Goal: Find specific fact: Find specific fact

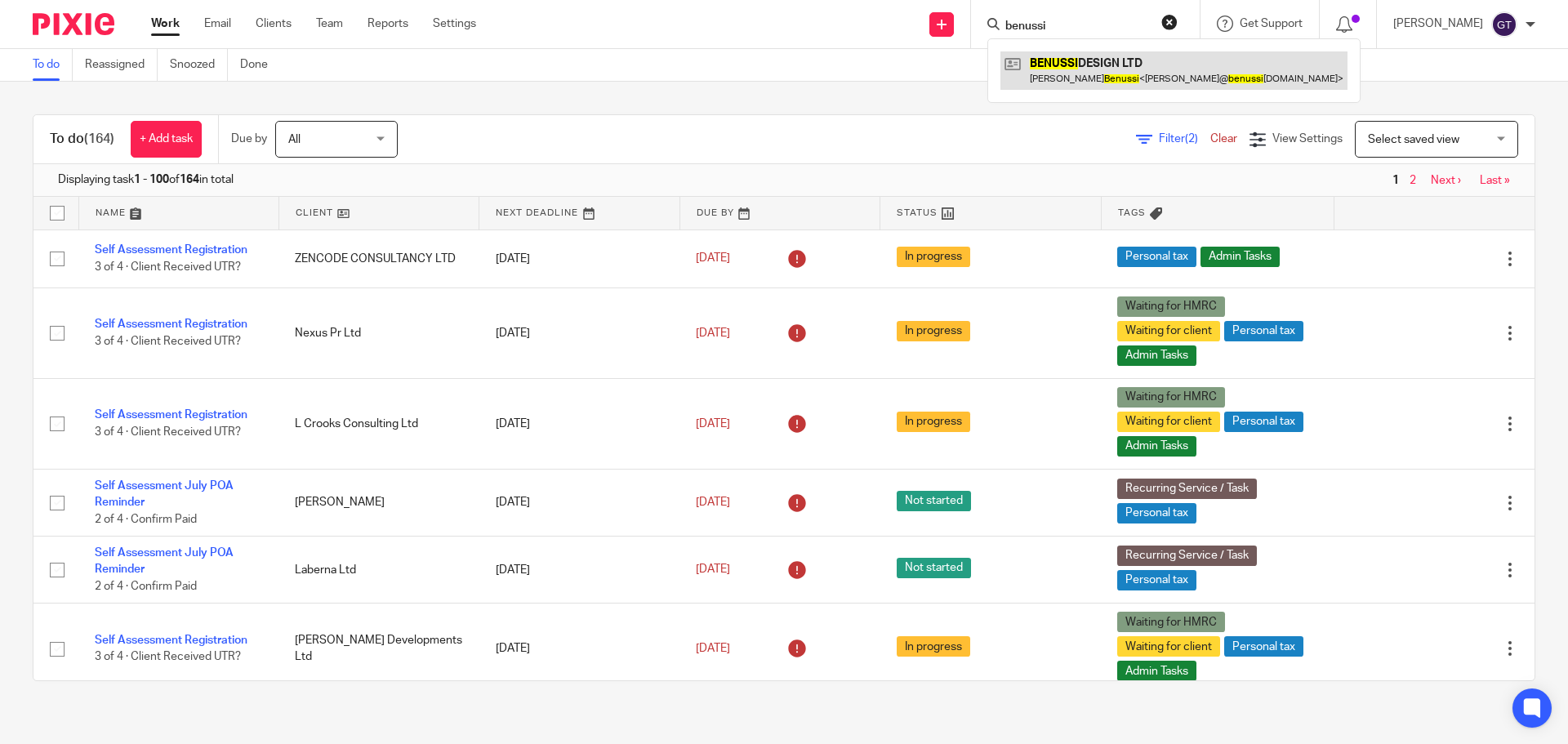
type input "benussi"
click at [1090, 63] on link at bounding box center [1174, 70] width 347 height 38
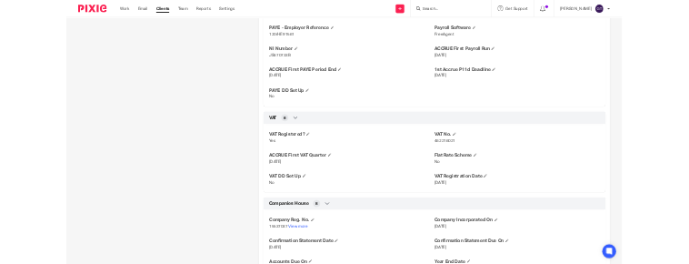
scroll to position [1273, 0]
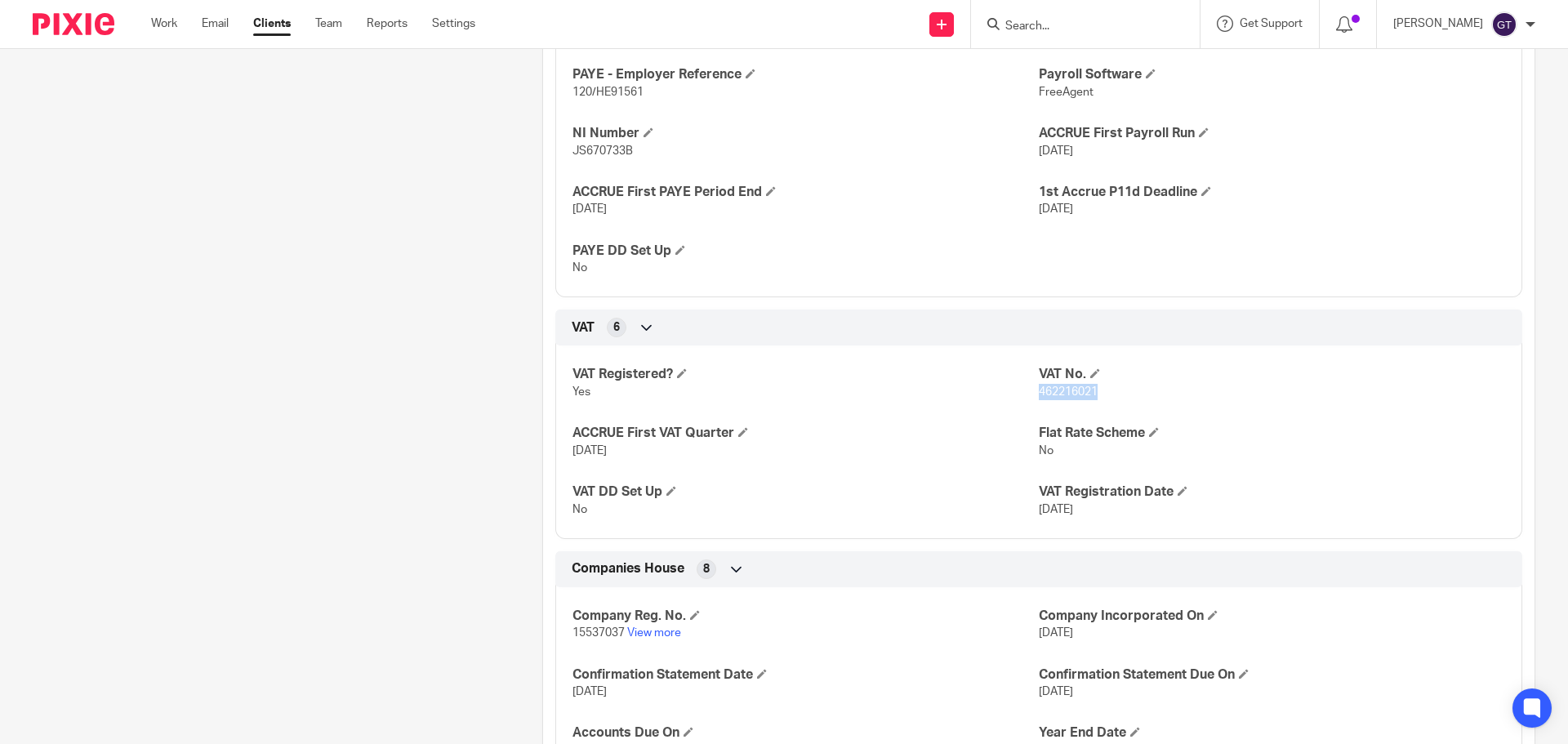
drag, startPoint x: 1033, startPoint y: 409, endPoint x: 1091, endPoint y: 409, distance: 58.0
click at [1091, 398] on span "462216021" at bounding box center [1067, 392] width 58 height 12
drag, startPoint x: 1072, startPoint y: 410, endPoint x: 1050, endPoint y: 410, distance: 22.0
click at [1072, 398] on span "462216021" at bounding box center [1067, 392] width 58 height 12
drag, startPoint x: 1041, startPoint y: 408, endPoint x: 1087, endPoint y: 409, distance: 46.0
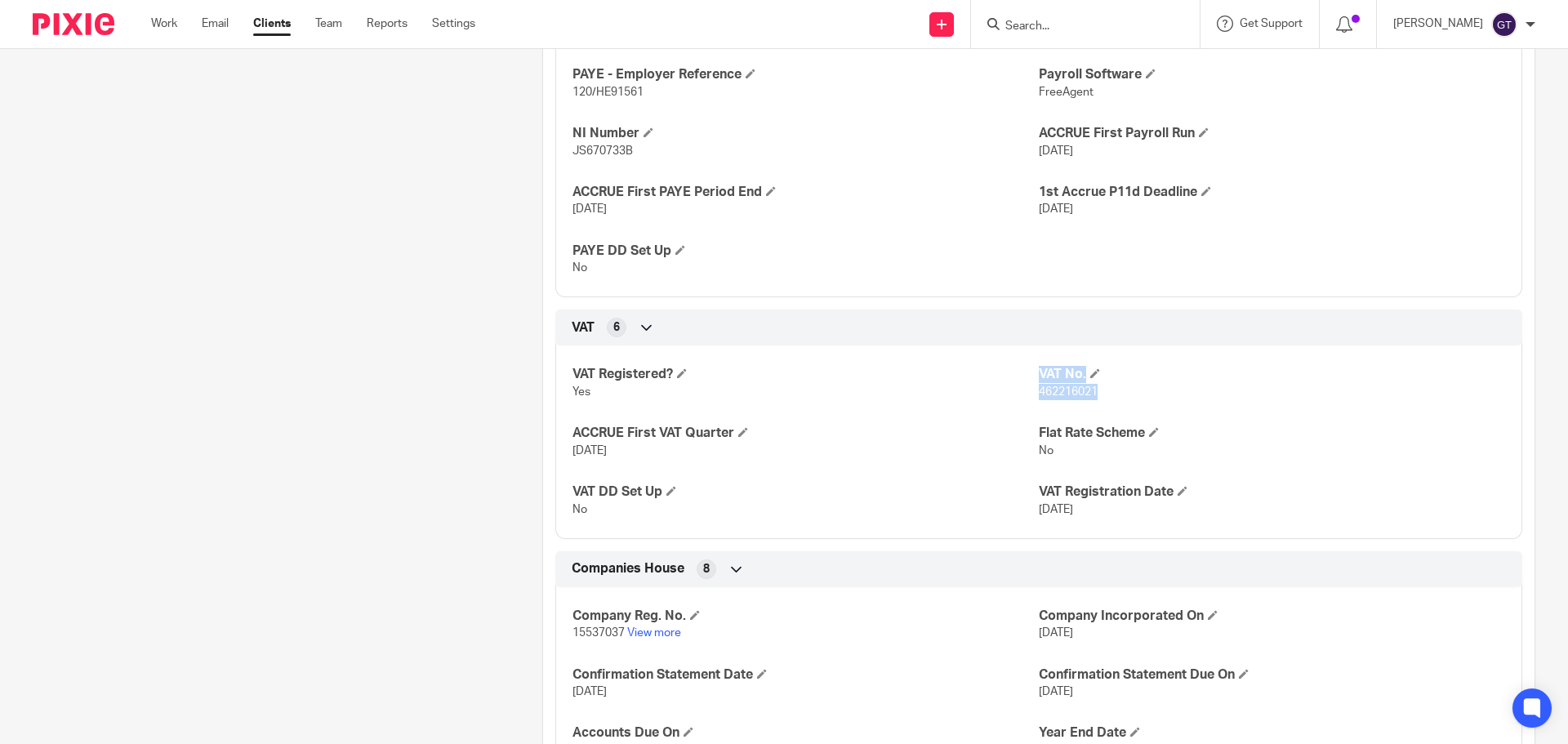
click at [1092, 411] on div "VAT Registered? Yes VAT No. 462216021 ACCRUE First VAT Quarter 31 Mar 2024 Flat…" at bounding box center [1039, 436] width 967 height 205
drag, startPoint x: 1082, startPoint y: 409, endPoint x: 1028, endPoint y: 413, distance: 54.1
click at [1081, 398] on span "462216021" at bounding box center [1067, 392] width 58 height 12
click at [1041, 398] on span "462216021" at bounding box center [1067, 392] width 58 height 12
drag, startPoint x: 1032, startPoint y: 408, endPoint x: 1094, endPoint y: 408, distance: 62.0
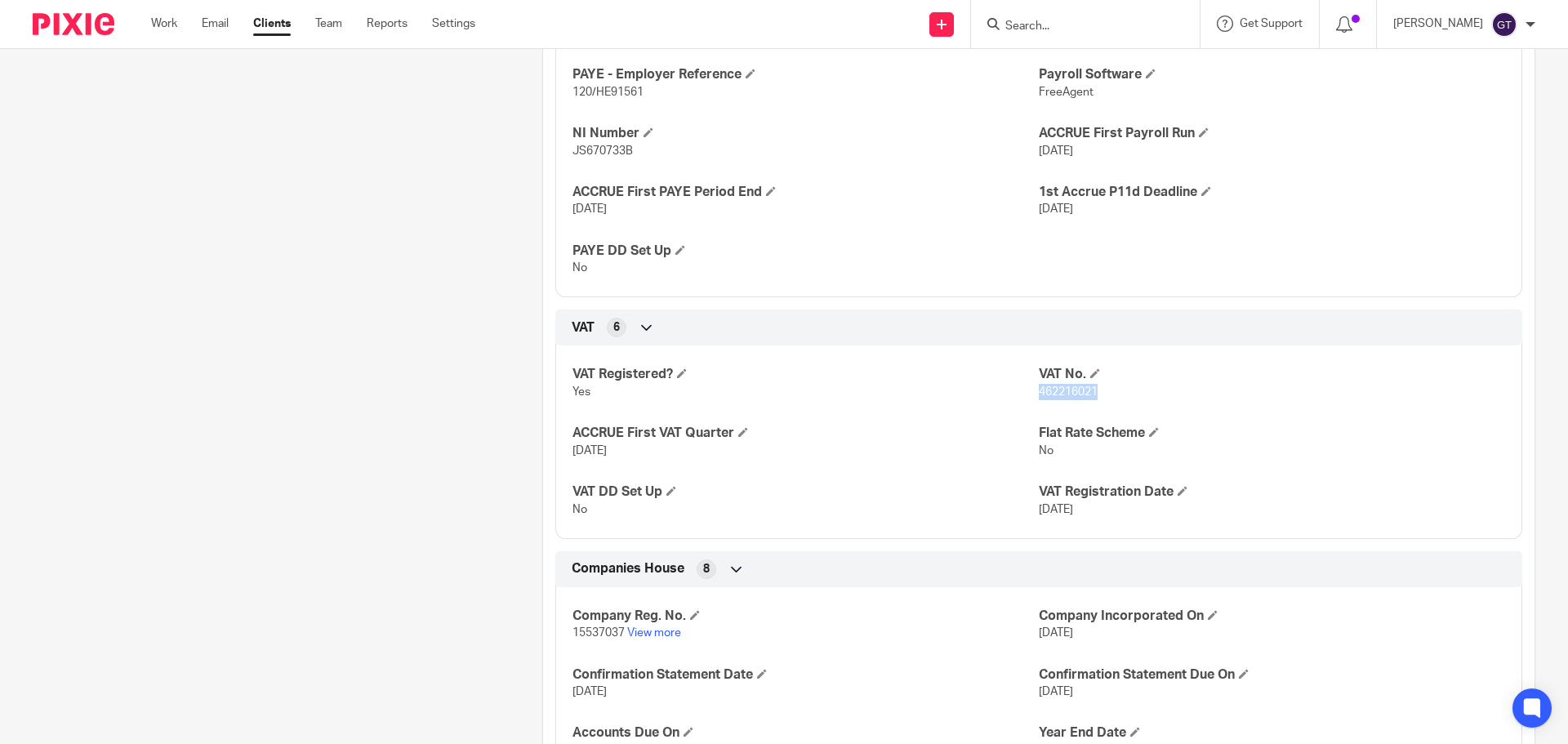
click at [1094, 400] on p "462216021" at bounding box center [1271, 392] width 466 height 16
click at [1061, 31] on input "Search" at bounding box center [1077, 27] width 147 height 14
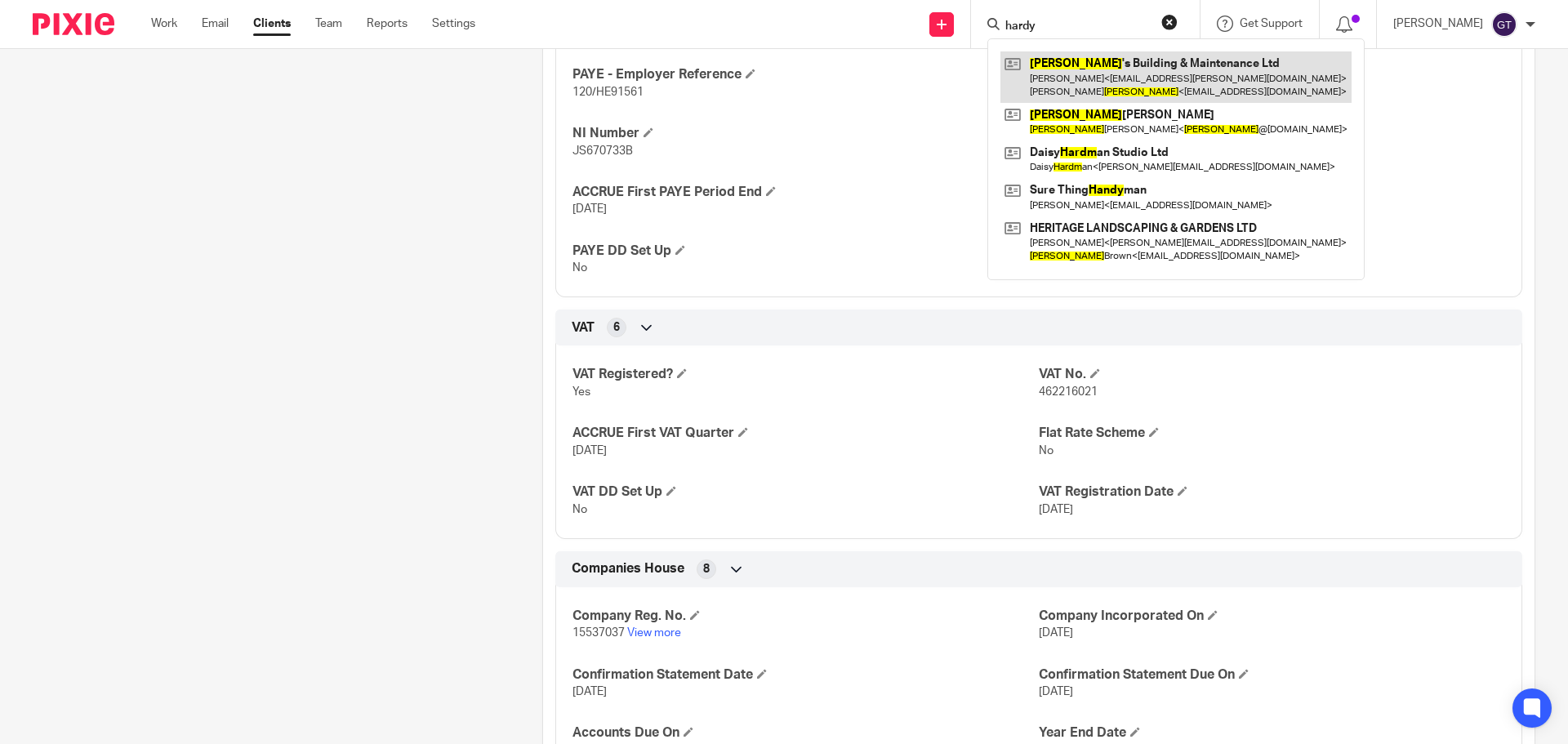
type input "hardy"
click at [1094, 84] on link at bounding box center [1176, 76] width 351 height 50
